Goal: Task Accomplishment & Management: Use online tool/utility

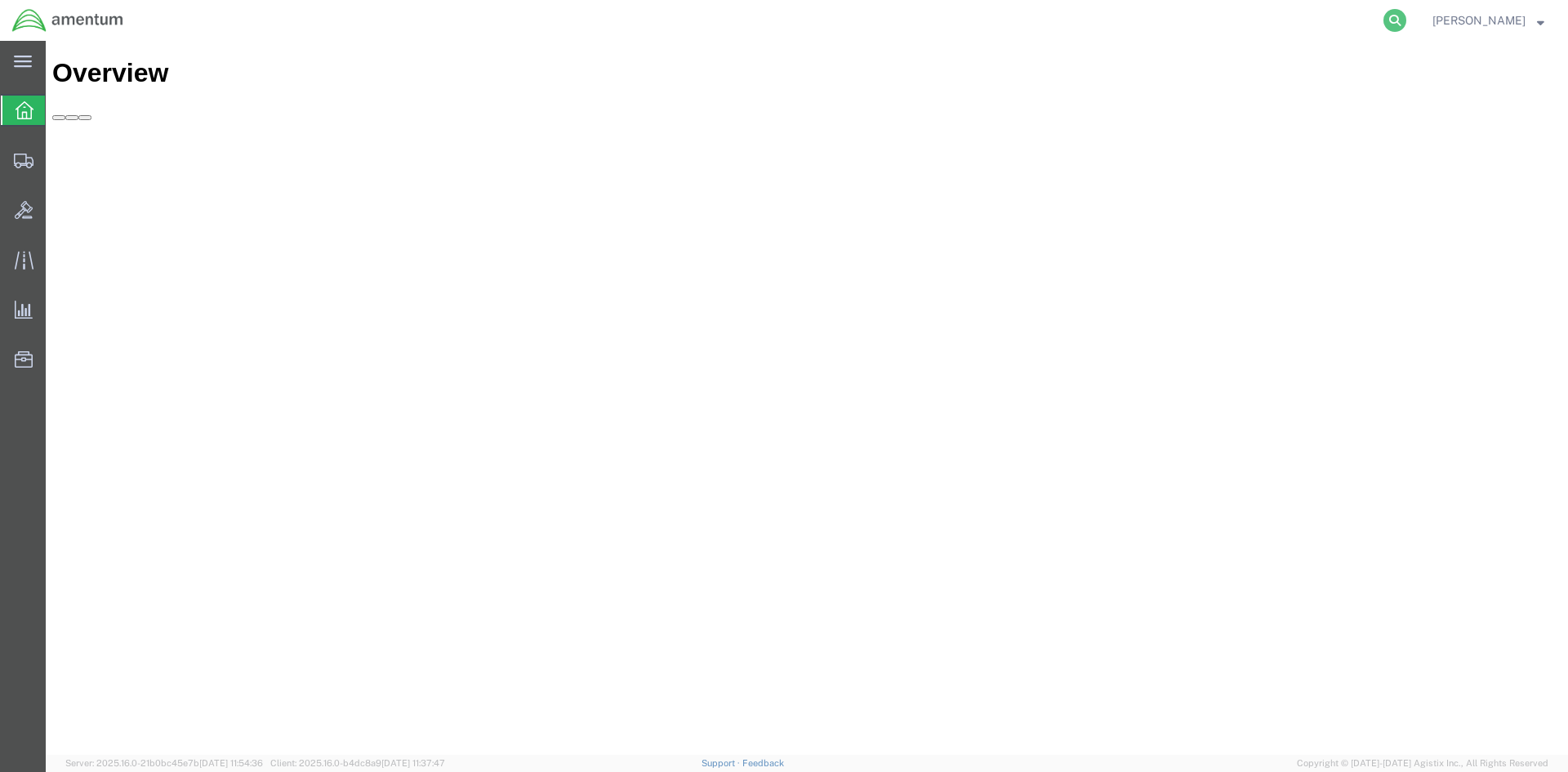
click at [1407, 27] on icon at bounding box center [1395, 20] width 23 height 23
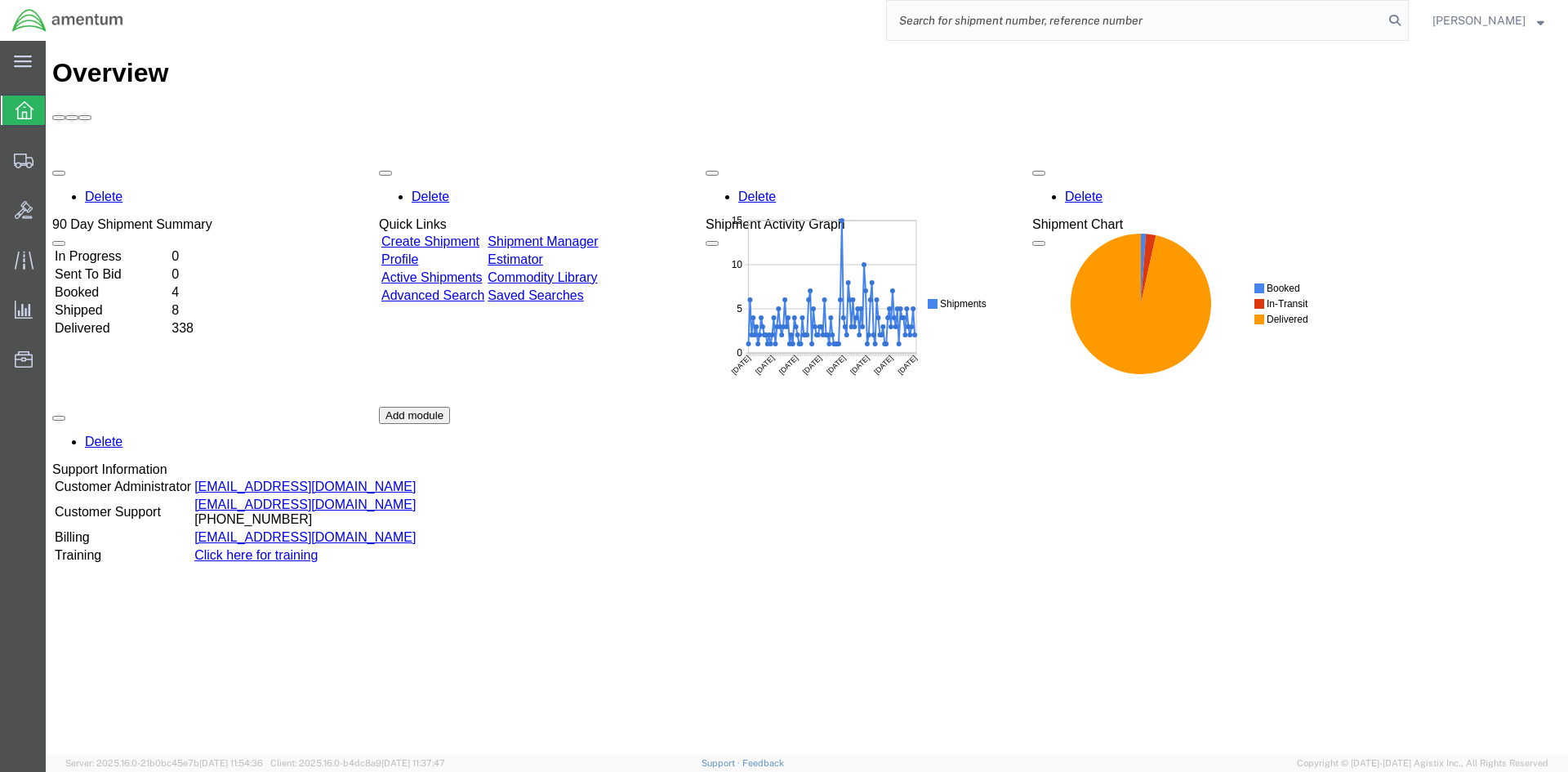
click at [1132, 17] on input "search" at bounding box center [1135, 21] width 497 height 39
paste input "S633-25227-2445"
type input "S633-25227-2445"
click at [1407, 21] on icon at bounding box center [1395, 20] width 23 height 23
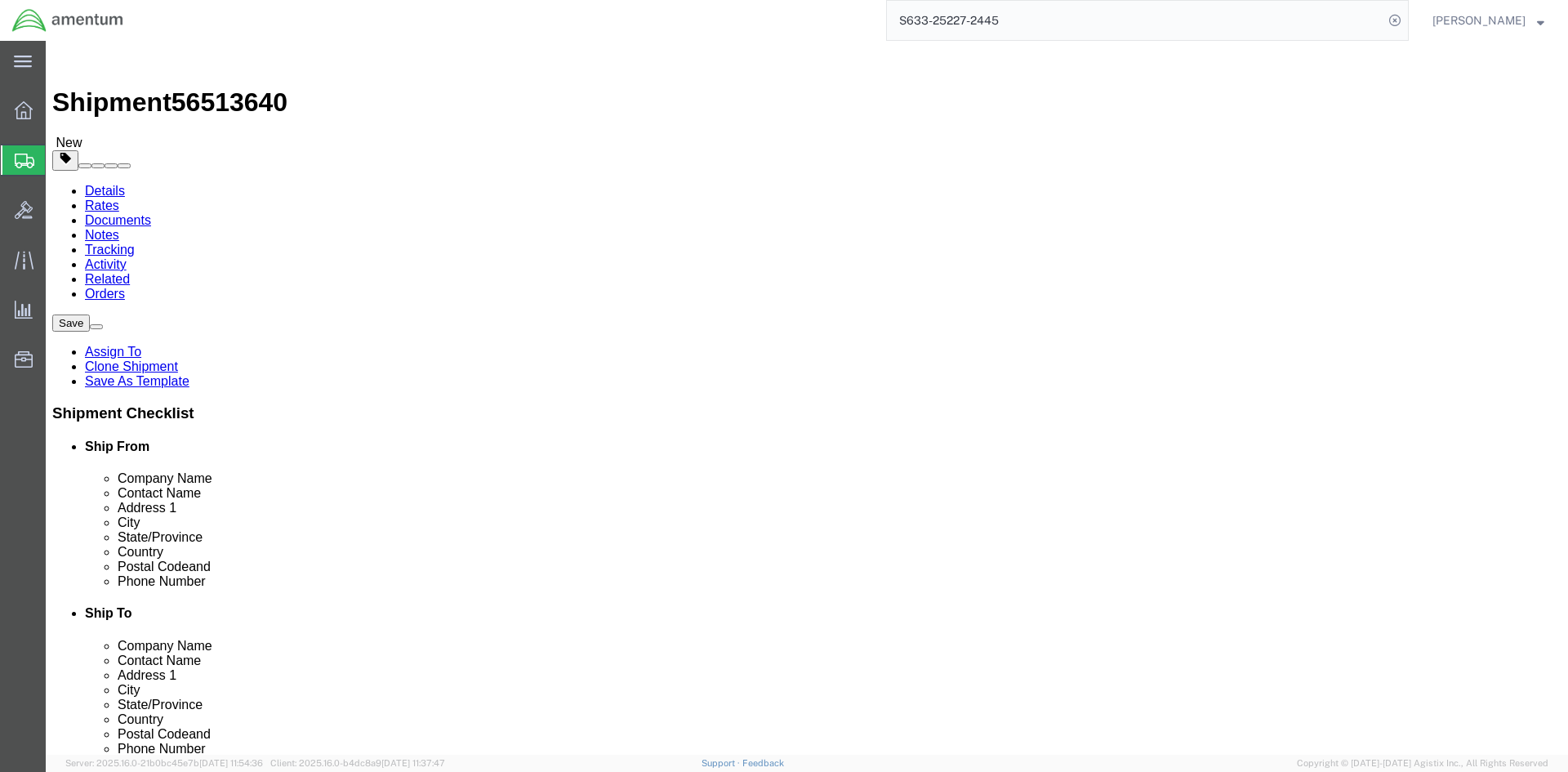
select select "42718"
select select
click button "Rate Shipment"
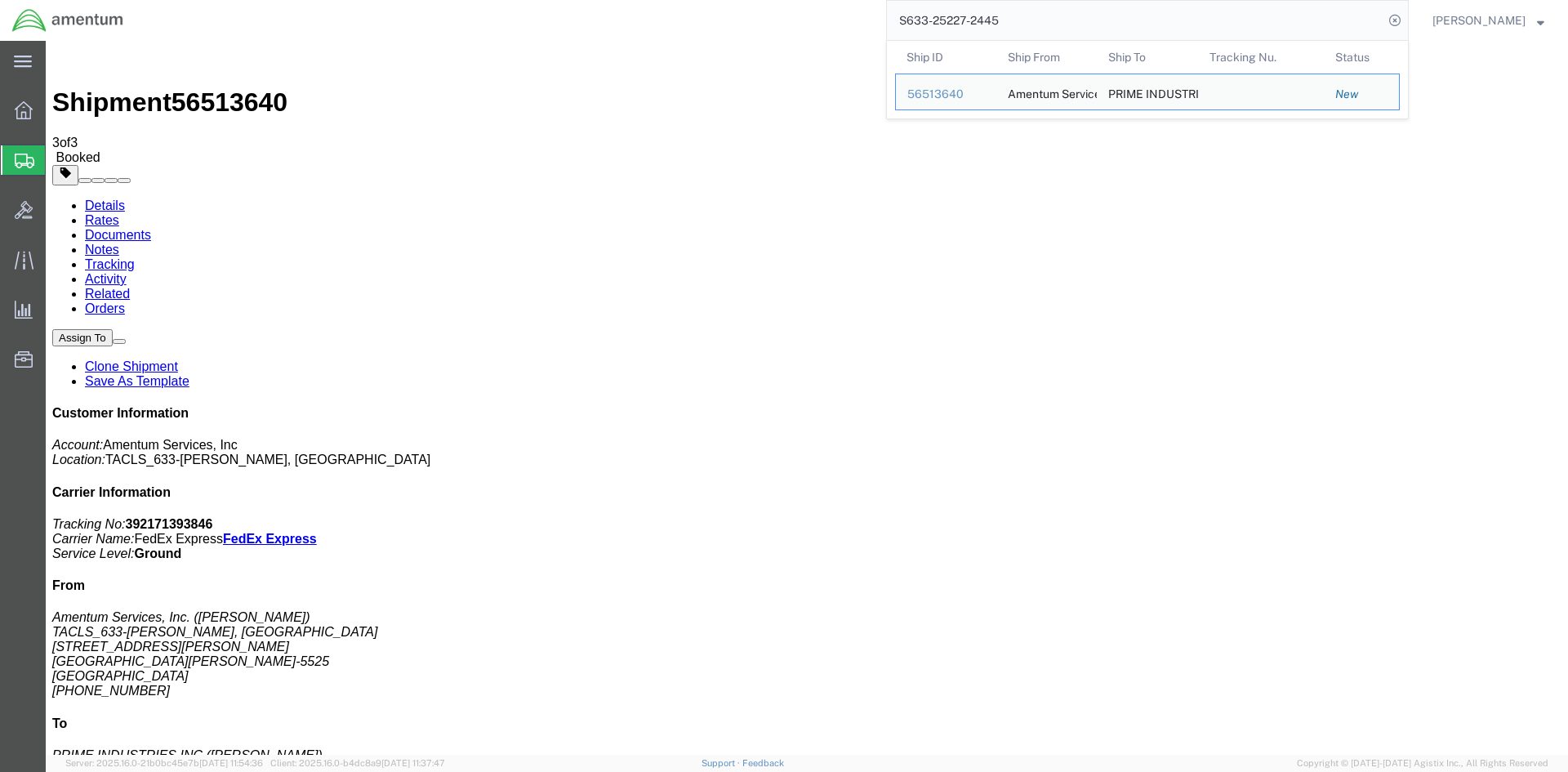
drag, startPoint x: 1017, startPoint y: 18, endPoint x: 904, endPoint y: 20, distance: 113.0
click at [904, 20] on input "S633-25227-2445" at bounding box center [1135, 21] width 497 height 39
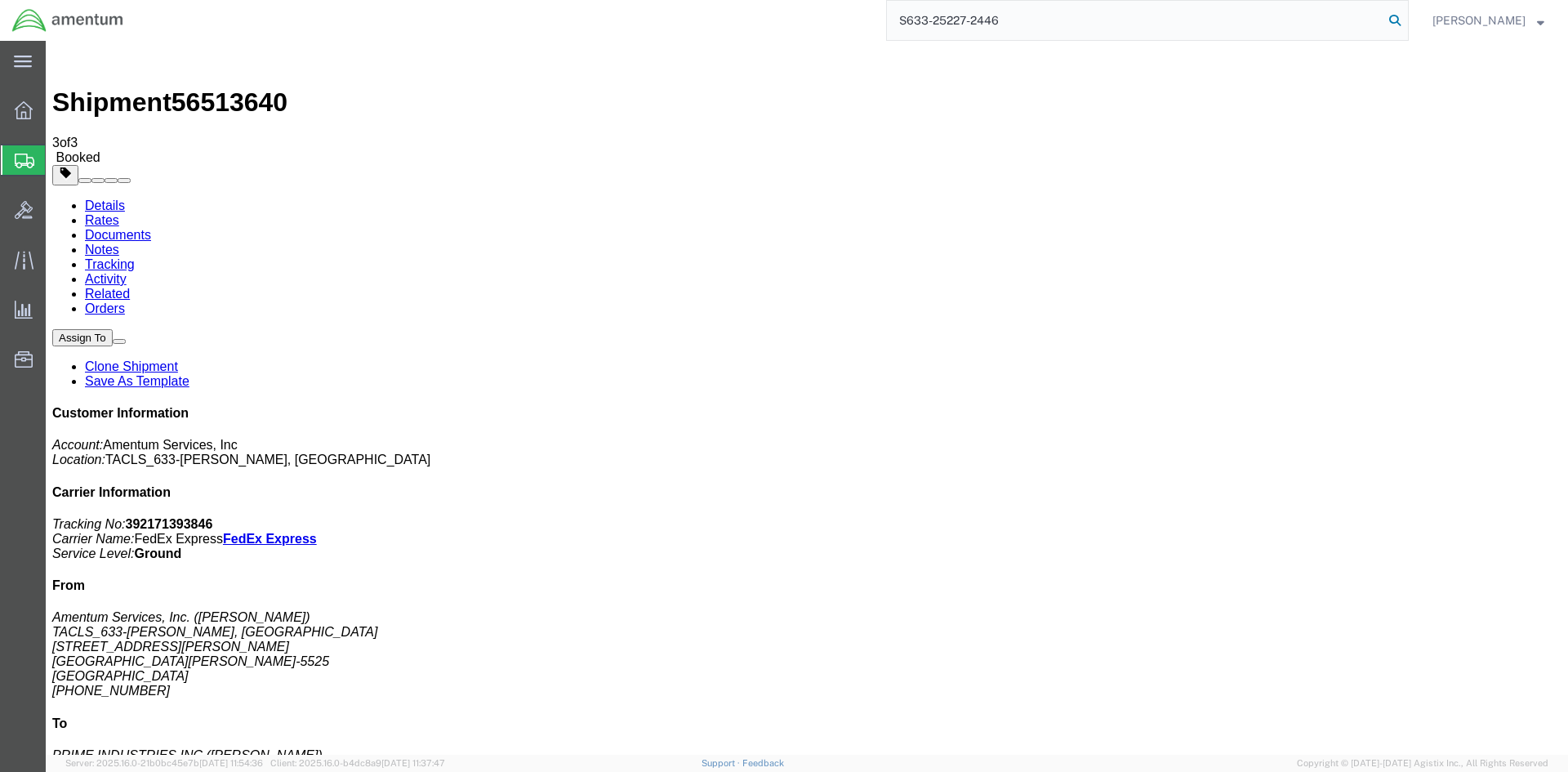
type input "S633-25227-2446"
click at [1407, 17] on icon at bounding box center [1395, 20] width 23 height 23
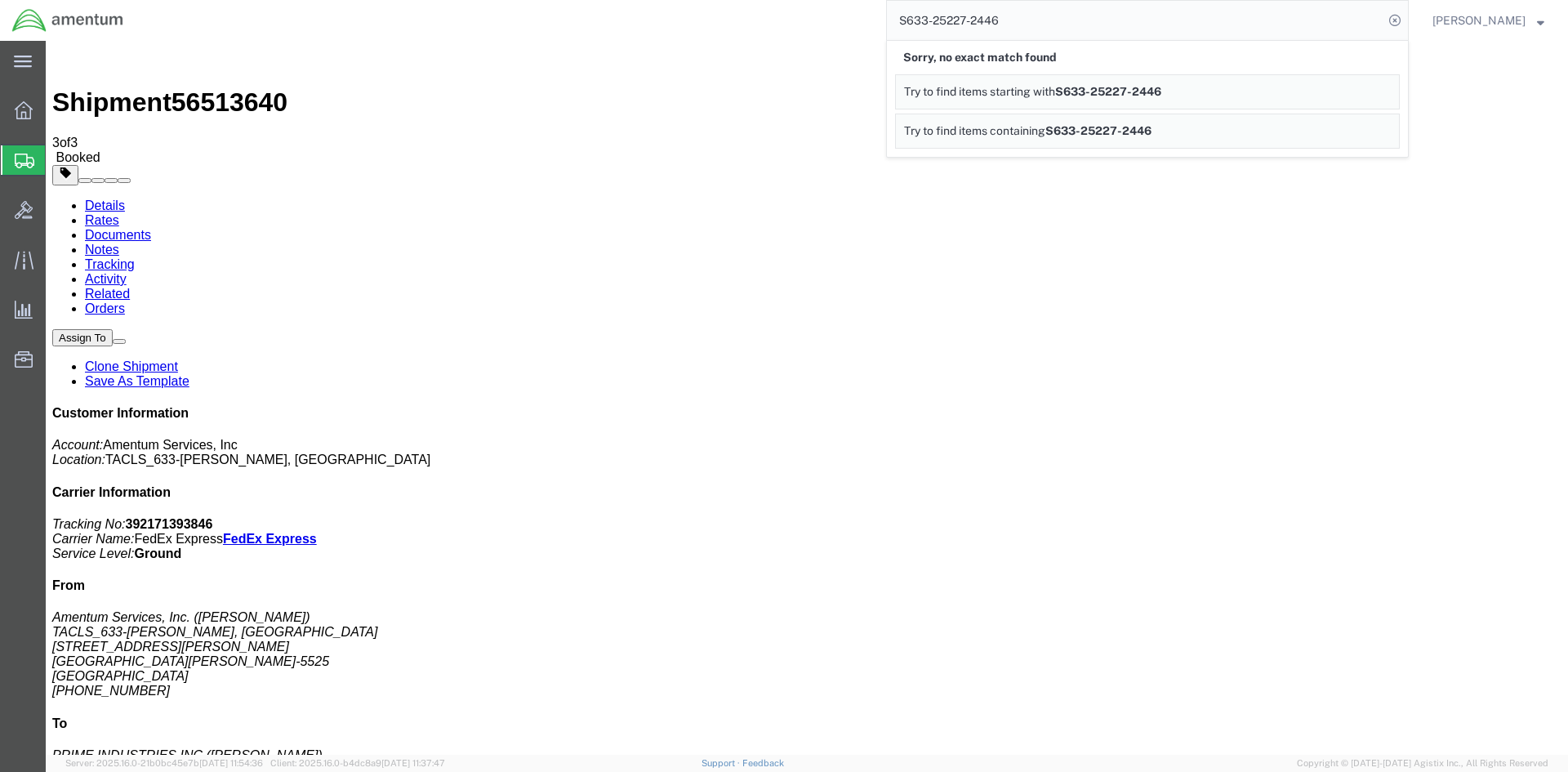
click at [1124, 92] on span "S633-25227-2446" at bounding box center [1109, 91] width 106 height 13
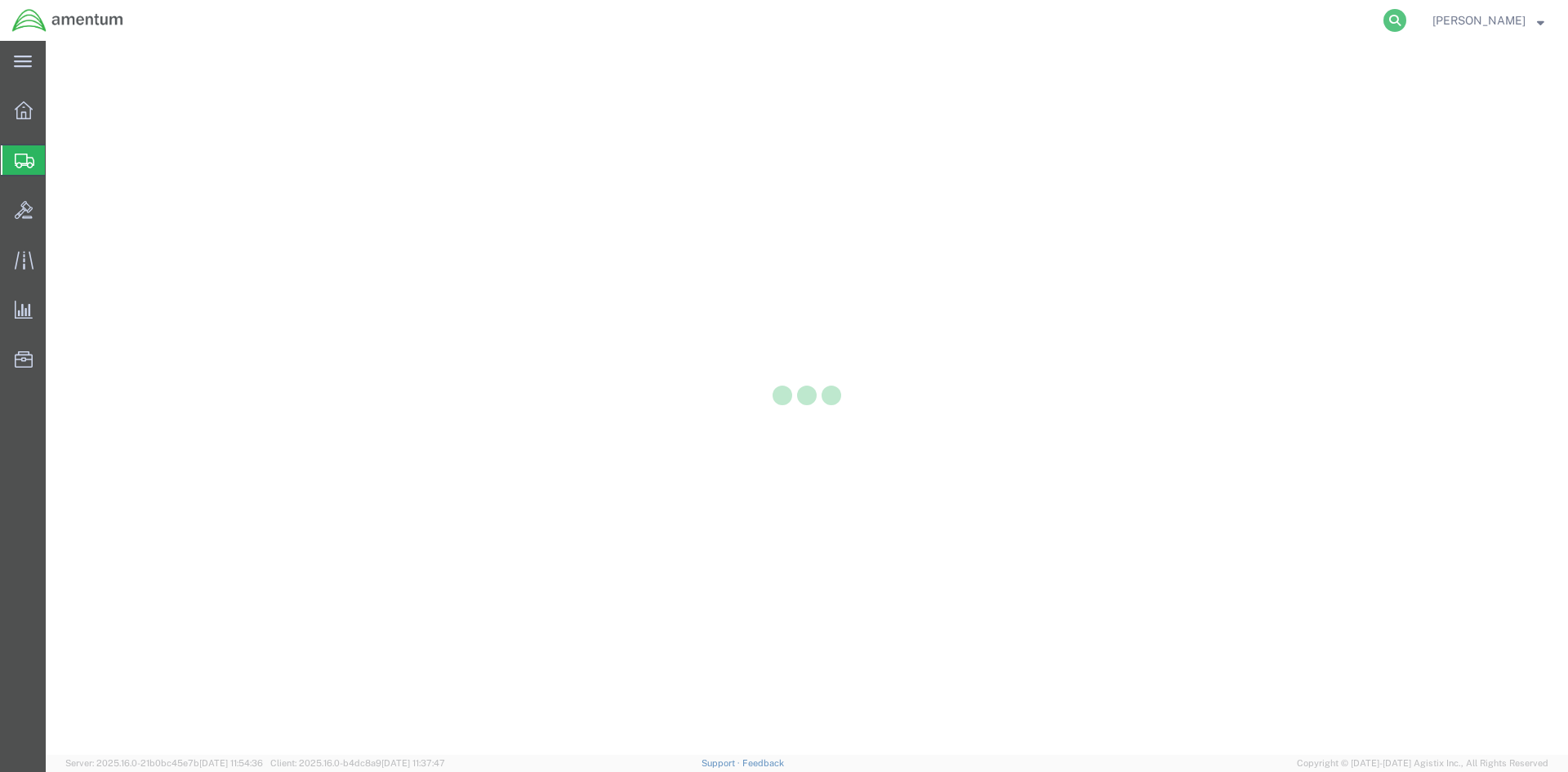
click at [1407, 22] on icon at bounding box center [1395, 20] width 23 height 23
click at [1129, 16] on input "search" at bounding box center [1135, 21] width 497 height 39
paste input "S633-25227-2446"
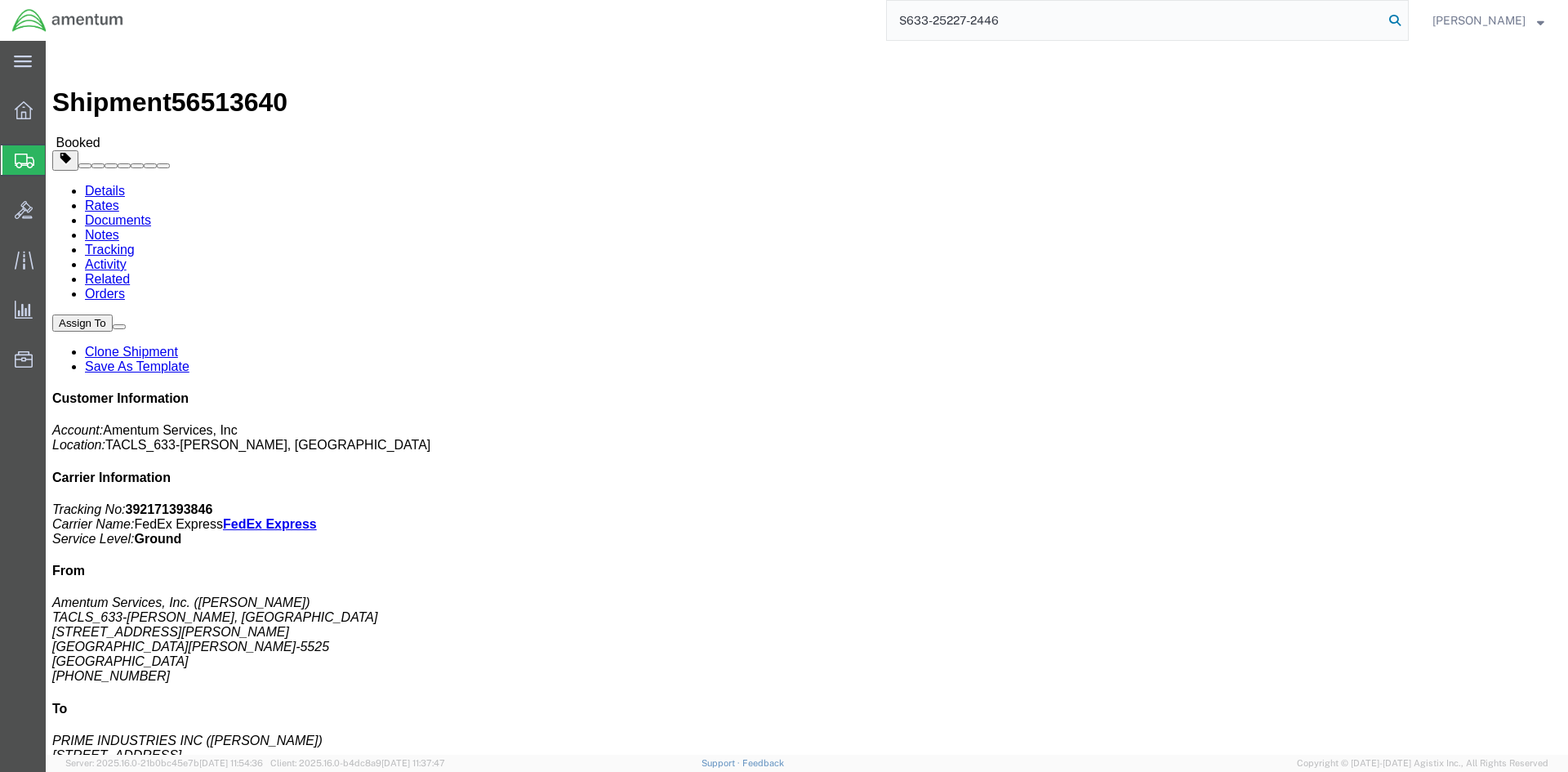
type input "S633-25227-2446"
click at [1407, 17] on icon at bounding box center [1395, 20] width 23 height 23
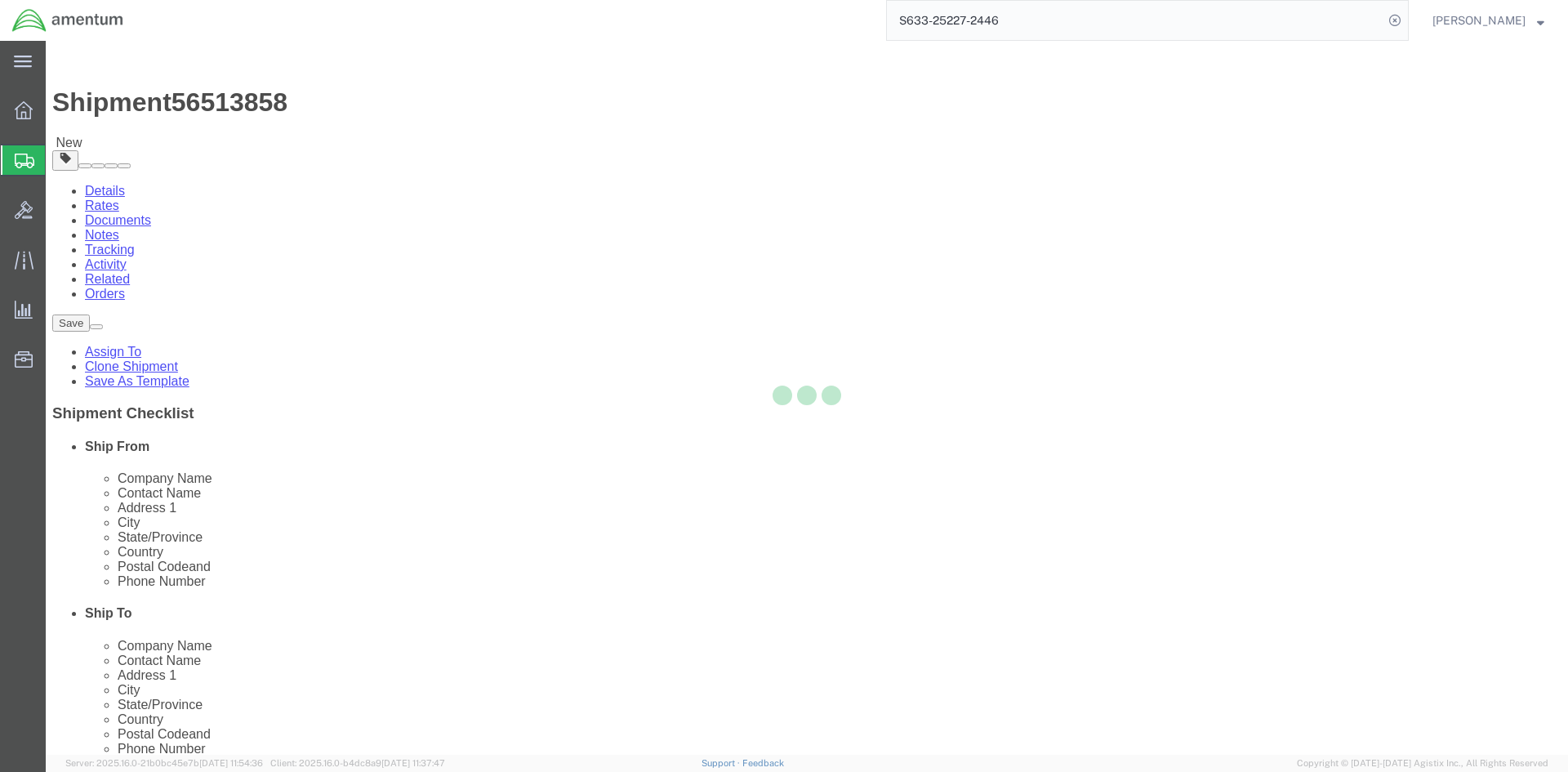
select select "42718"
select select
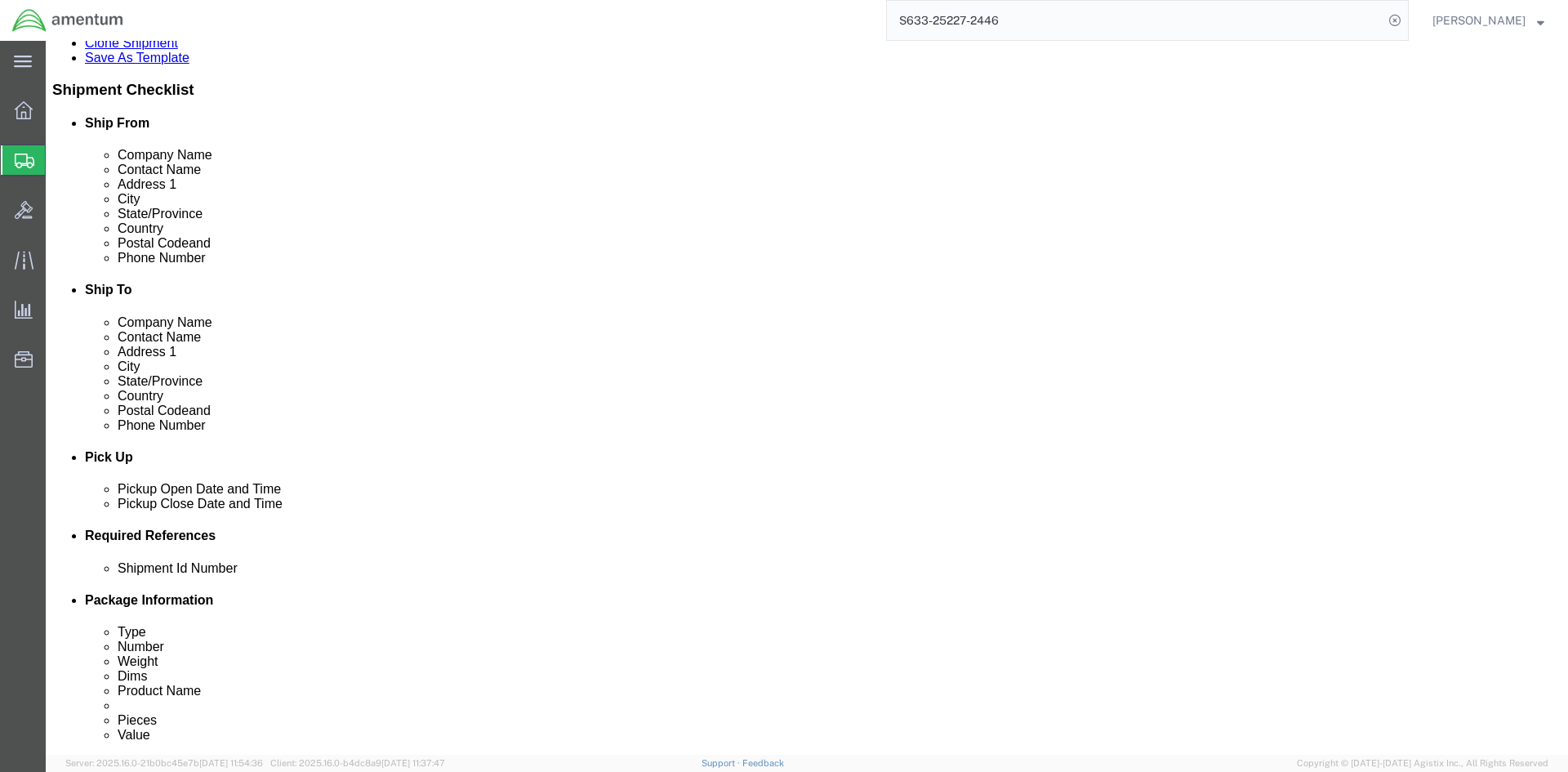
scroll to position [326, 0]
click button "Rate Shipment"
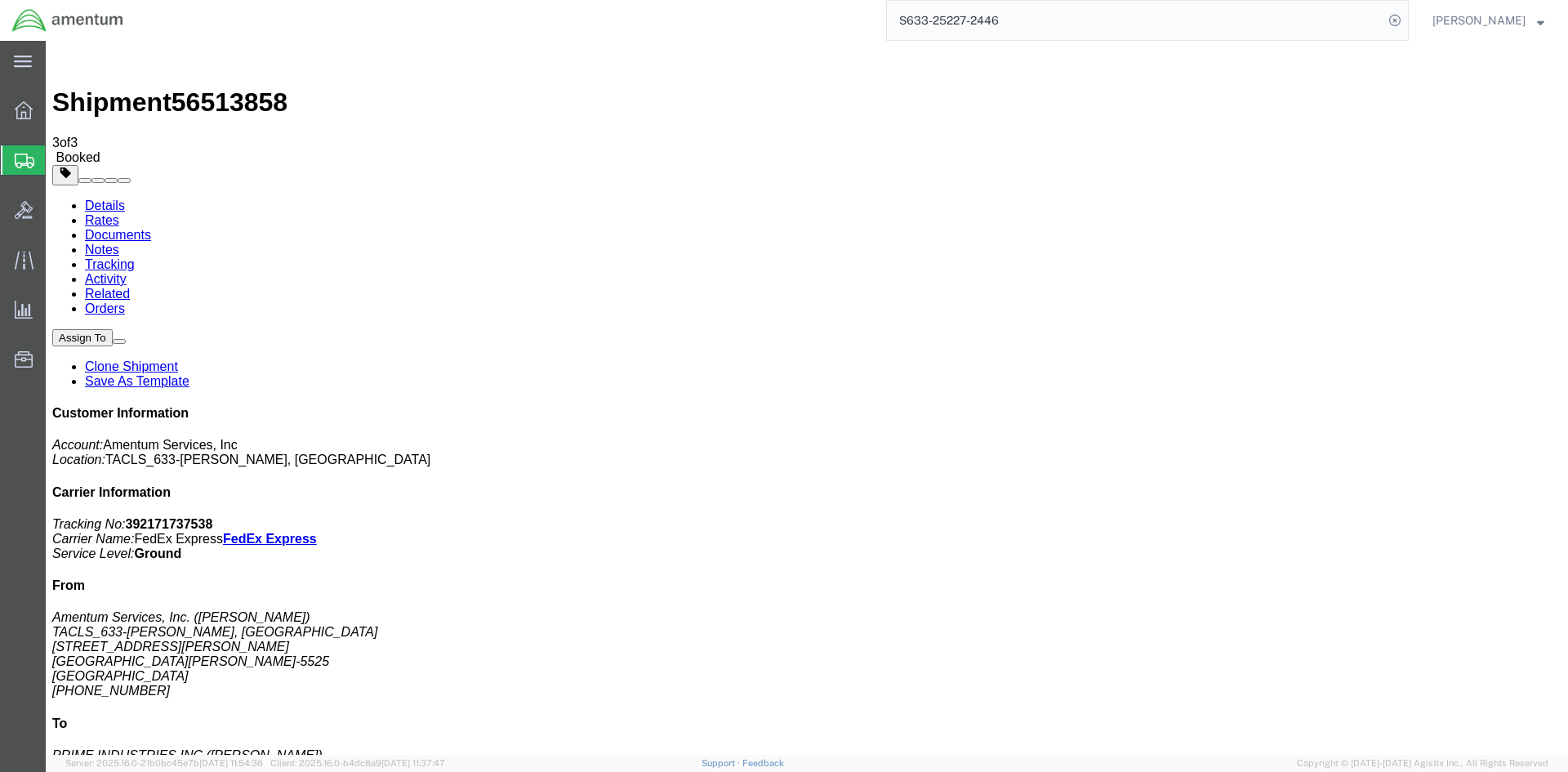
drag, startPoint x: 684, startPoint y: 293, endPoint x: 1308, endPoint y: 149, distance: 640.4
